Goal: Information Seeking & Learning: Learn about a topic

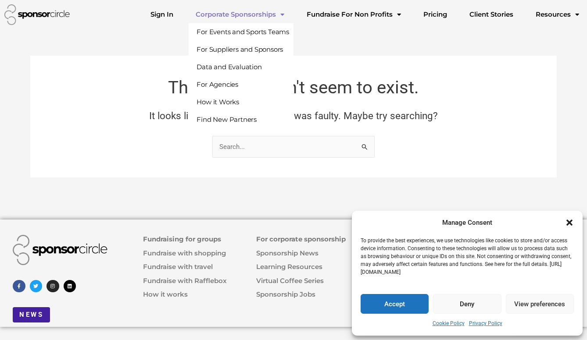
click at [284, 11] on span "Menu" at bounding box center [280, 14] width 8 height 15
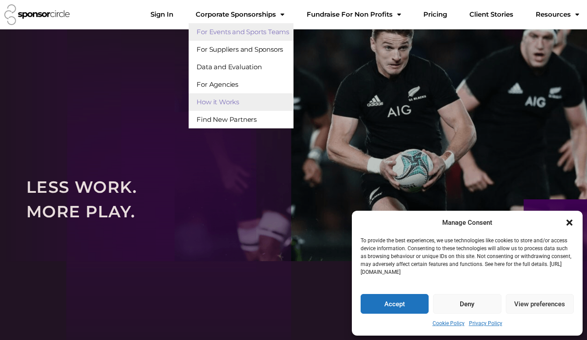
click at [278, 33] on link "For Events and Sports Teams" at bounding box center [241, 32] width 105 height 18
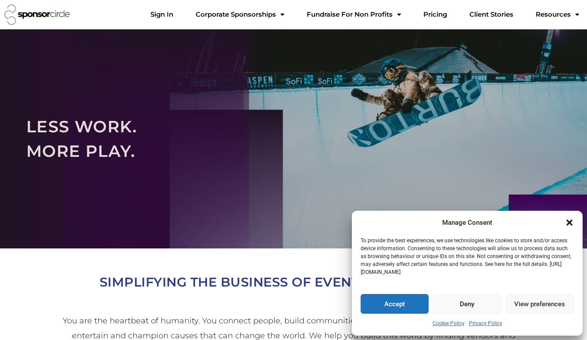
click at [570, 220] on icon "Close dialogue" at bounding box center [569, 222] width 9 height 9
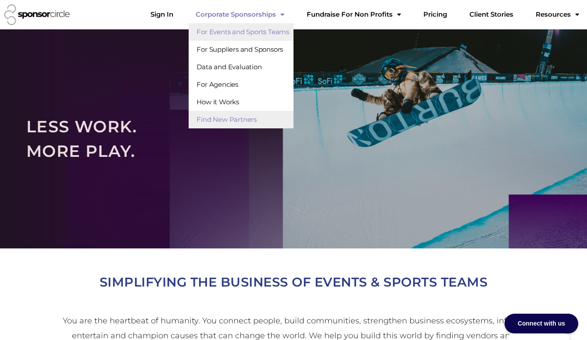
click at [265, 127] on link "Find New Partners" at bounding box center [241, 120] width 105 height 18
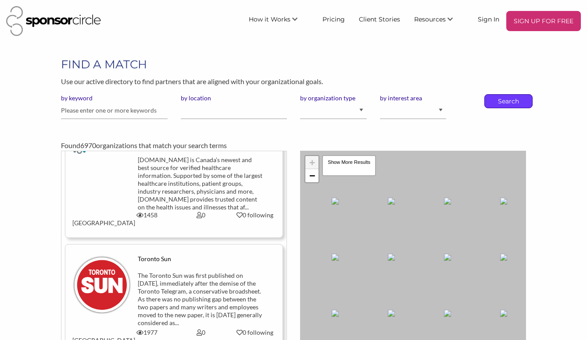
click at [506, 102] on p "Search" at bounding box center [508, 101] width 29 height 13
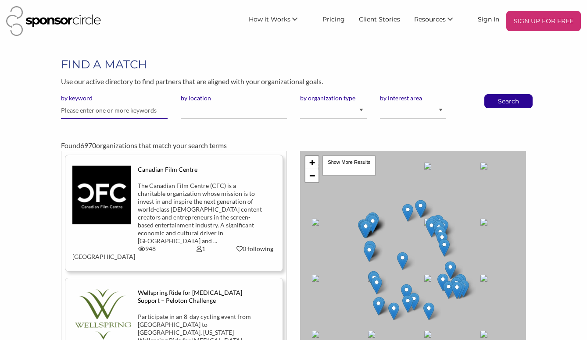
click at [119, 111] on input "text" at bounding box center [114, 110] width 107 height 17
type input "netflix"
click at [243, 117] on input "by location" at bounding box center [234, 110] width 107 height 17
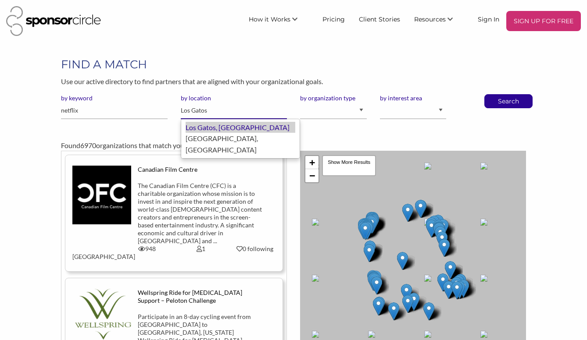
drag, startPoint x: 243, startPoint y: 117, endPoint x: 269, endPoint y: 131, distance: 29.8
click at [269, 131] on div "Los Gatos, United States of America" at bounding box center [241, 127] width 110 height 11
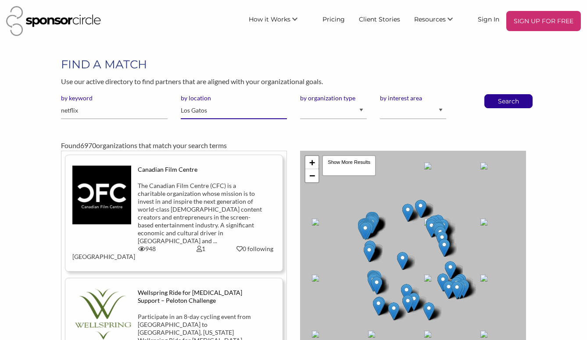
type input "Los Gatos"
select select "Property"
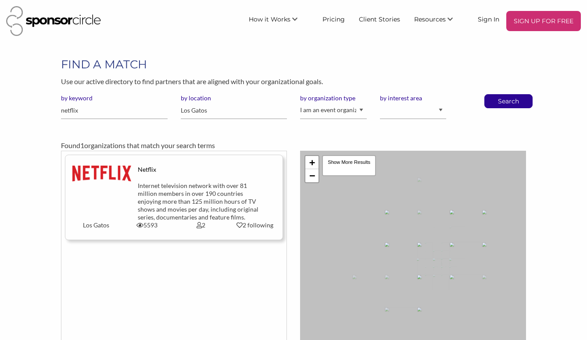
click at [141, 203] on div "Internet television network with over 81 million members in over 190 countries …" at bounding box center [201, 201] width 126 height 39
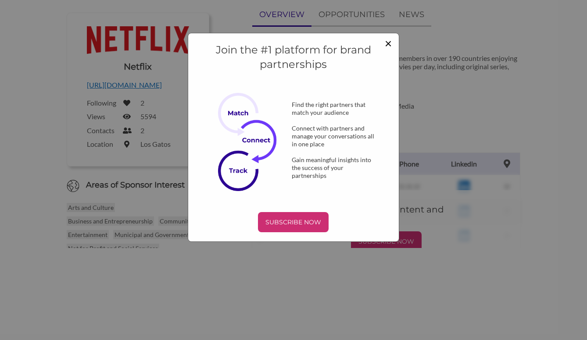
click at [386, 45] on span "×" at bounding box center [388, 43] width 7 height 15
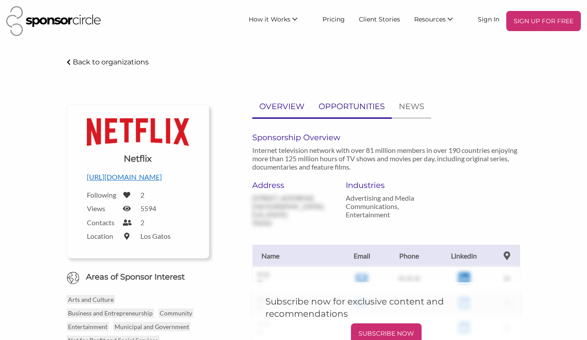
click at [341, 108] on p "OPPORTUNITIES" at bounding box center [351, 106] width 66 height 13
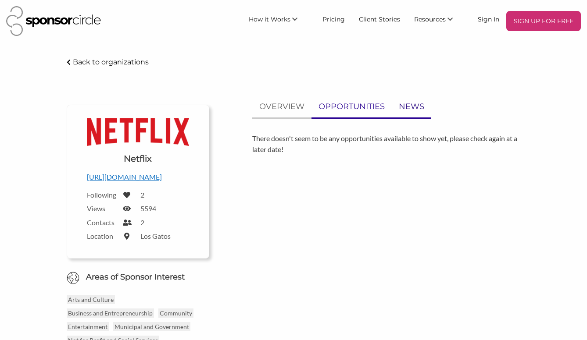
click at [412, 103] on p "NEWS" at bounding box center [411, 106] width 25 height 13
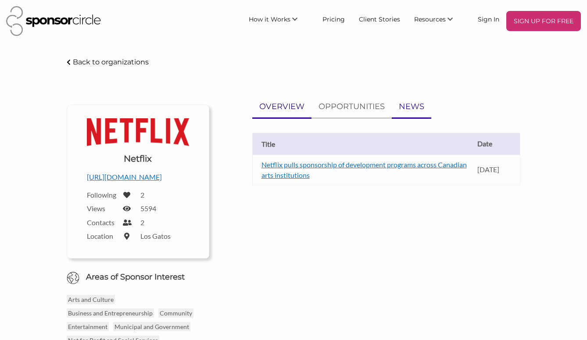
click at [291, 111] on p "OVERVIEW" at bounding box center [281, 106] width 45 height 13
